Goal: Task Accomplishment & Management: Manage account settings

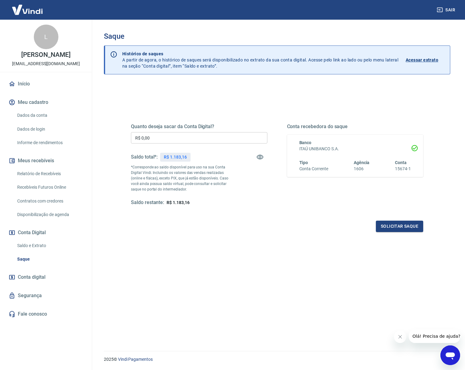
click at [165, 136] on input "R$ 0,00" at bounding box center [199, 137] width 137 height 11
type input "R$ 1.000,00"
click at [402, 229] on button "Solicitar saque" at bounding box center [399, 226] width 47 height 11
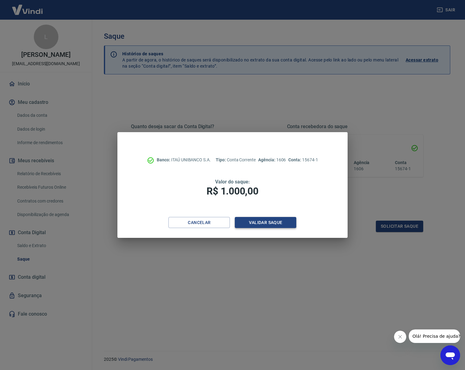
click at [260, 223] on button "Validar saque" at bounding box center [266, 222] width 62 height 11
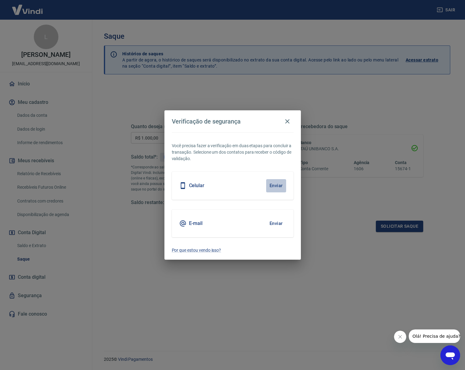
click at [276, 185] on button "Enviar" at bounding box center [276, 185] width 20 height 13
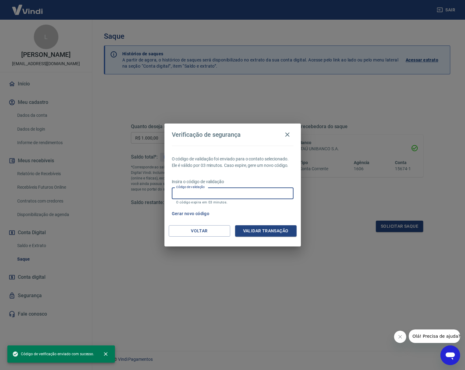
click at [242, 193] on input "Código de validação" at bounding box center [233, 193] width 122 height 11
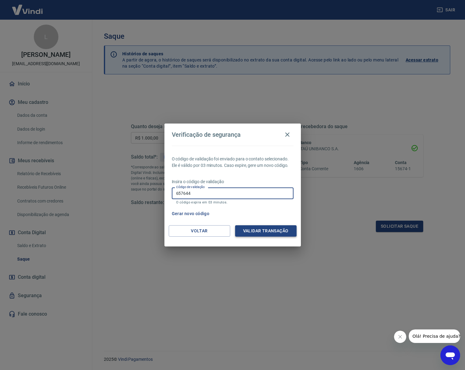
type input "657644"
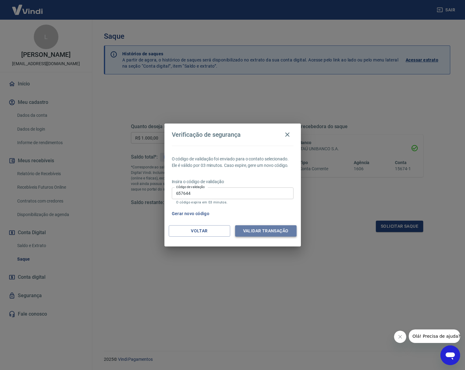
click at [270, 229] on button "Validar transação" at bounding box center [266, 230] width 62 height 11
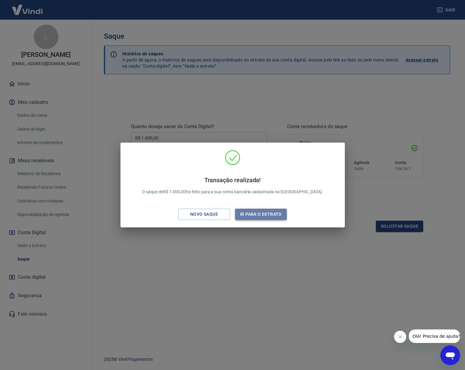
click at [261, 216] on button "Ir para o extrato" at bounding box center [261, 214] width 52 height 11
